Goal: Entertainment & Leisure: Consume media (video, audio)

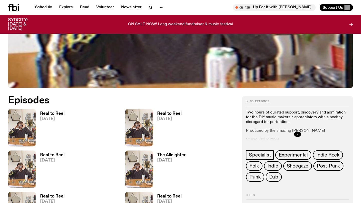
scroll to position [186, 0]
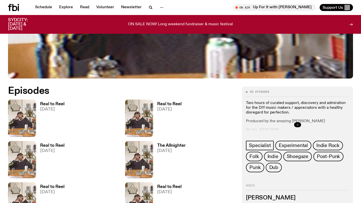
click at [49, 106] on h3 "Real to Reel" at bounding box center [52, 104] width 24 height 4
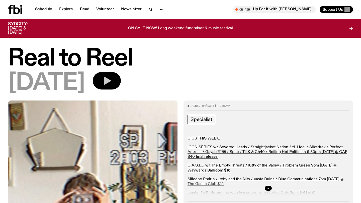
click at [111, 83] on icon "button" at bounding box center [107, 81] width 7 height 8
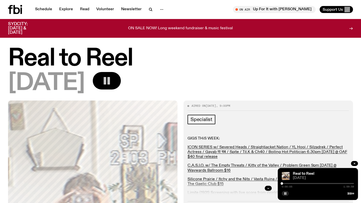
click at [284, 184] on div "0:00:05 1:59:59" at bounding box center [318, 185] width 72 height 6
click at [282, 184] on div at bounding box center [282, 184] width 3 height 3
click at [283, 184] on div at bounding box center [283, 184] width 3 height 3
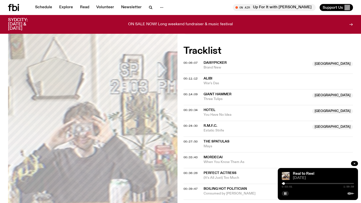
scroll to position [184, 0]
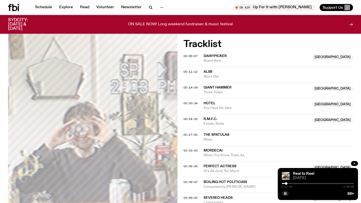
click at [287, 184] on div at bounding box center [286, 184] width 3 height 3
click at [288, 184] on div at bounding box center [287, 184] width 3 height 3
click at [289, 183] on div at bounding box center [288, 184] width 3 height 3
click at [289, 183] on div at bounding box center [289, 184] width 3 height 3
click at [290, 183] on div at bounding box center [290, 184] width 3 height 3
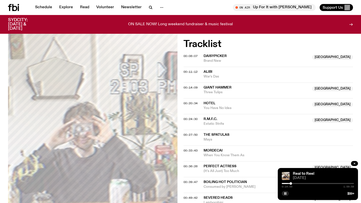
click at [291, 184] on div at bounding box center [290, 184] width 3 height 3
click at [291, 184] on div at bounding box center [291, 184] width 3 height 3
click at [292, 184] on div at bounding box center [291, 184] width 3 height 3
click at [192, 103] on span "00:20:34" at bounding box center [190, 103] width 14 height 4
click at [293, 184] on div at bounding box center [293, 184] width 3 height 3
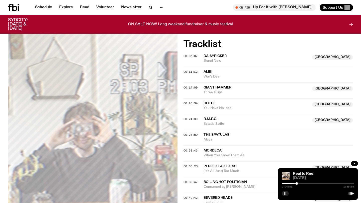
click at [285, 195] on icon "button" at bounding box center [285, 193] width 3 height 3
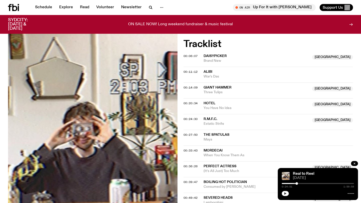
click at [286, 194] on icon "button" at bounding box center [285, 193] width 3 height 3
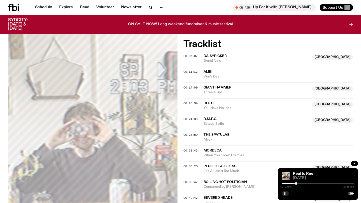
click at [296, 184] on div at bounding box center [296, 184] width 3 height 3
click at [284, 193] on rect "button" at bounding box center [284, 194] width 1 height 3
